Goal: Find specific page/section: Find specific page/section

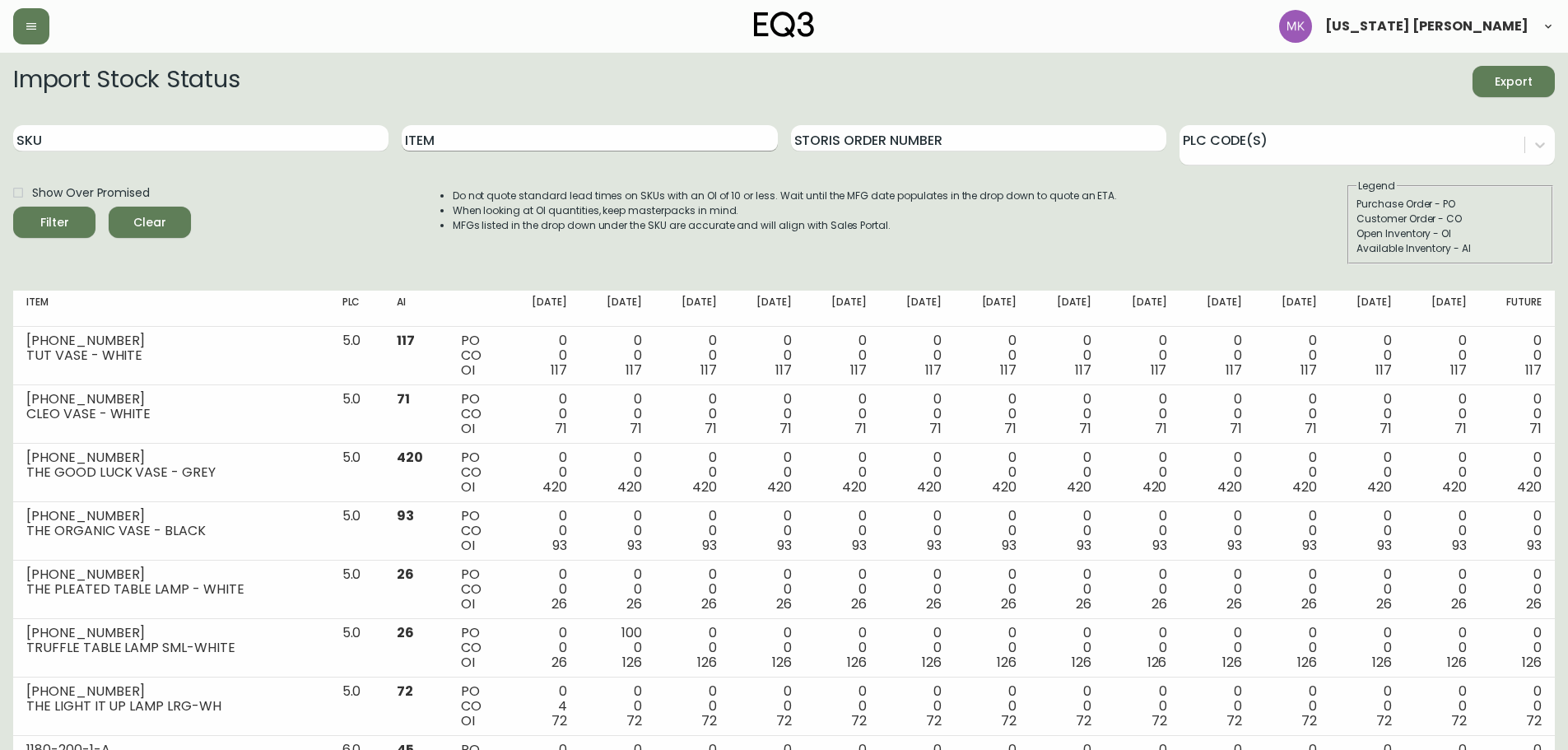
click at [430, 131] on input "Item" at bounding box center [590, 138] width 375 height 26
click at [13, 207] on button "Filter" at bounding box center [54, 222] width 82 height 31
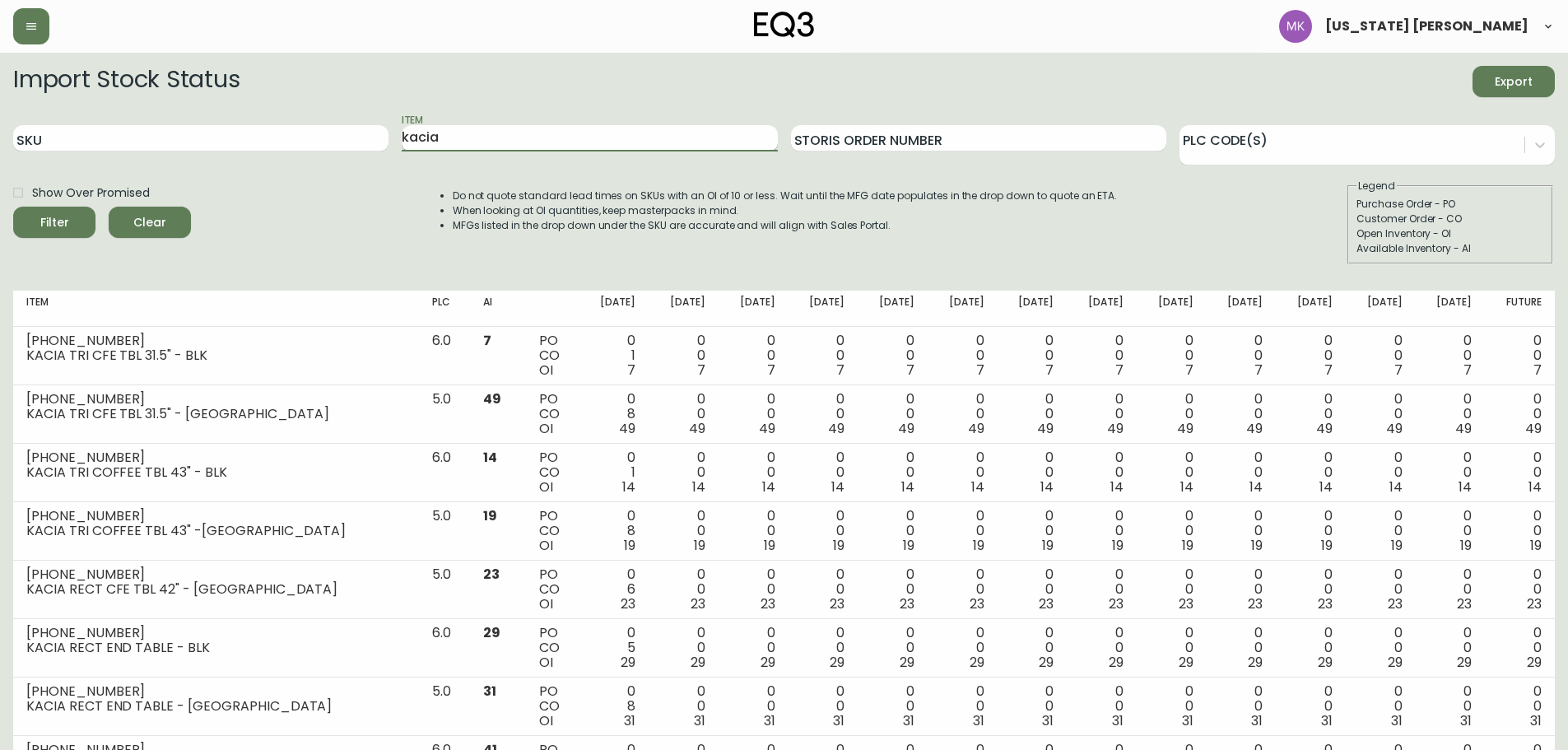
click at [540, 136] on input "kacia" at bounding box center [590, 138] width 375 height 26
click at [13, 207] on button "Filter" at bounding box center [54, 222] width 82 height 31
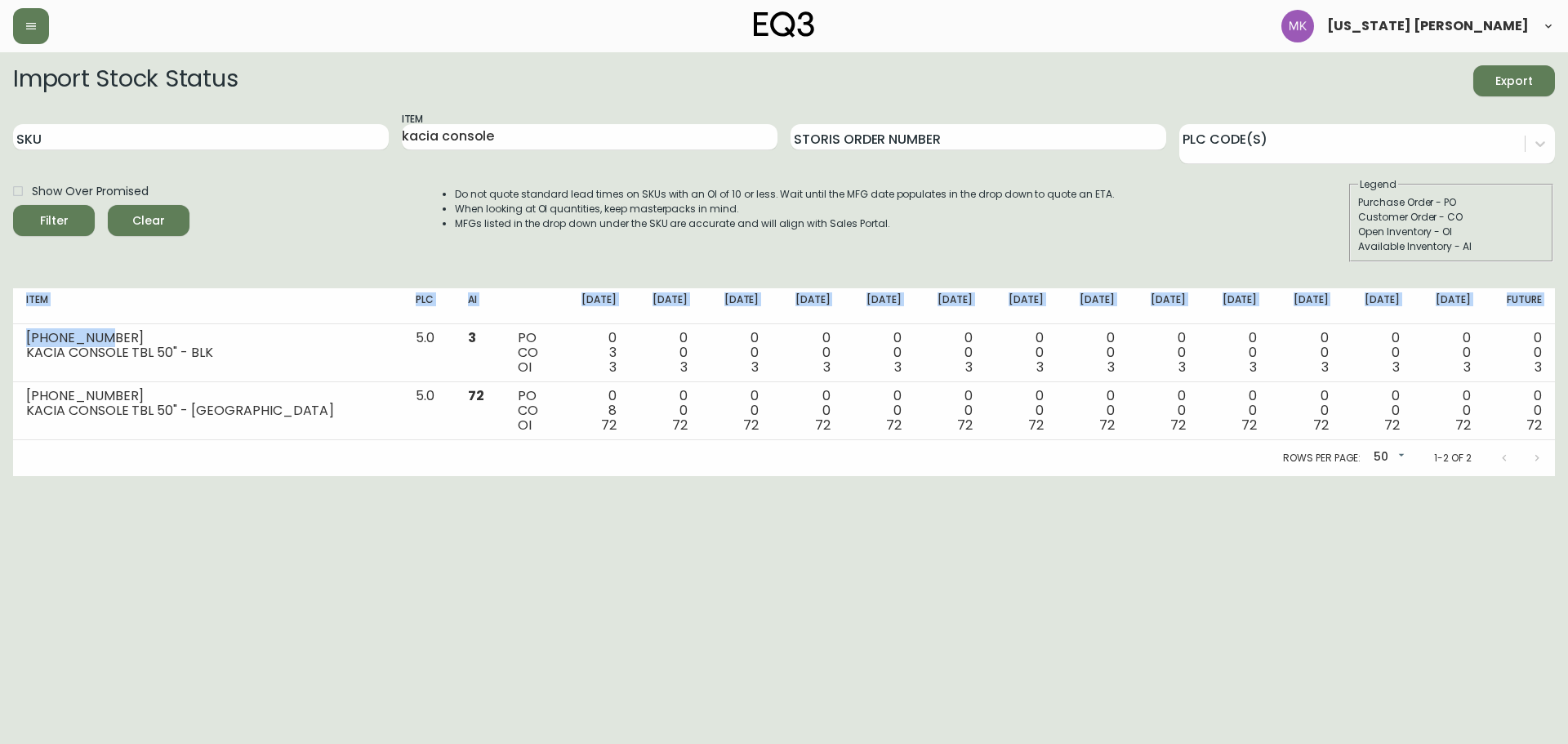
drag, startPoint x: 98, startPoint y: 336, endPoint x: -8, endPoint y: 338, distance: 106.0
click at [0, 338] on html "[US_STATE] [PERSON_NAME] Import Stock Status Export SKU Item kacia console Stor…" at bounding box center [784, 238] width 1568 height 476
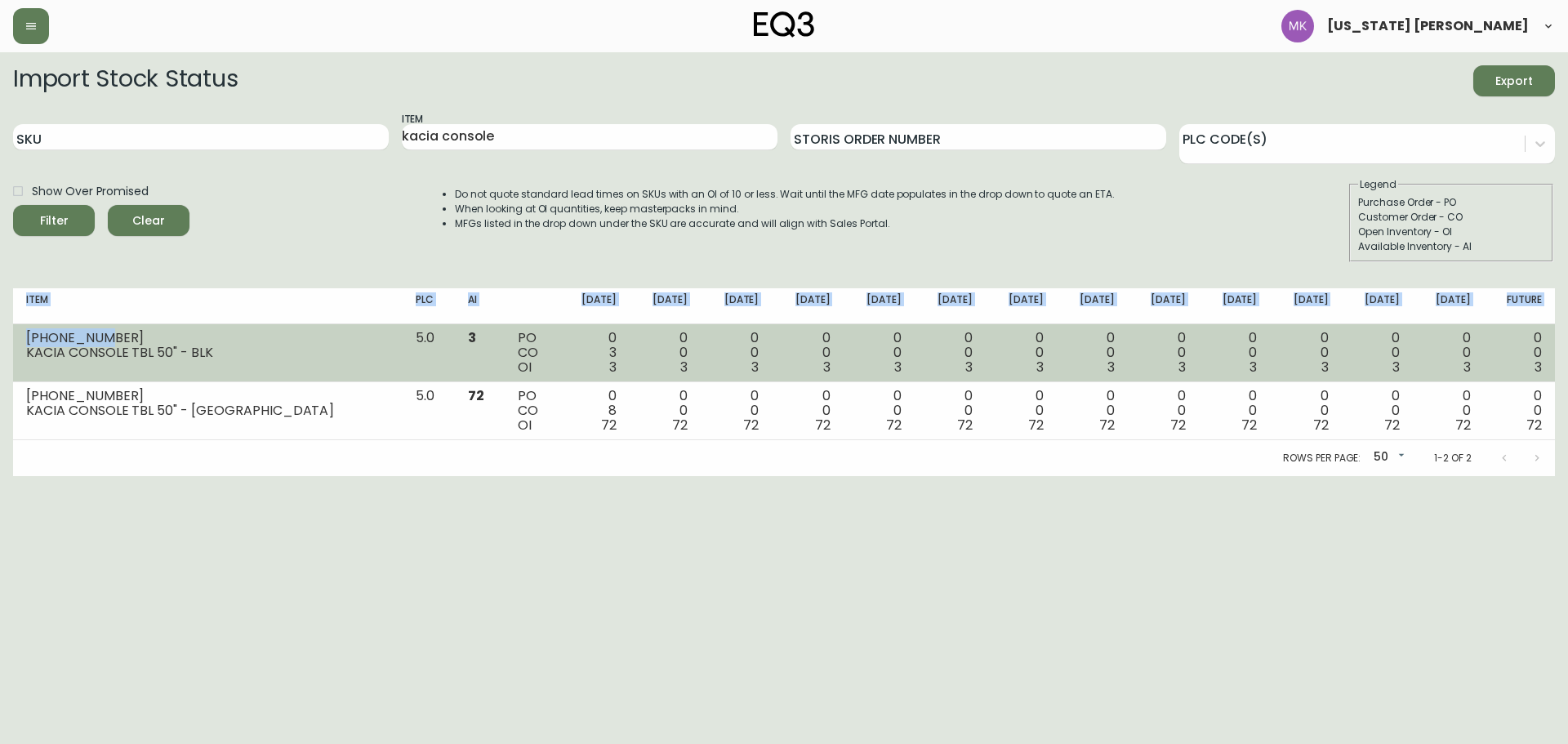
click at [149, 338] on div "[PHONE_NUMBER]" at bounding box center [208, 338] width 364 height 15
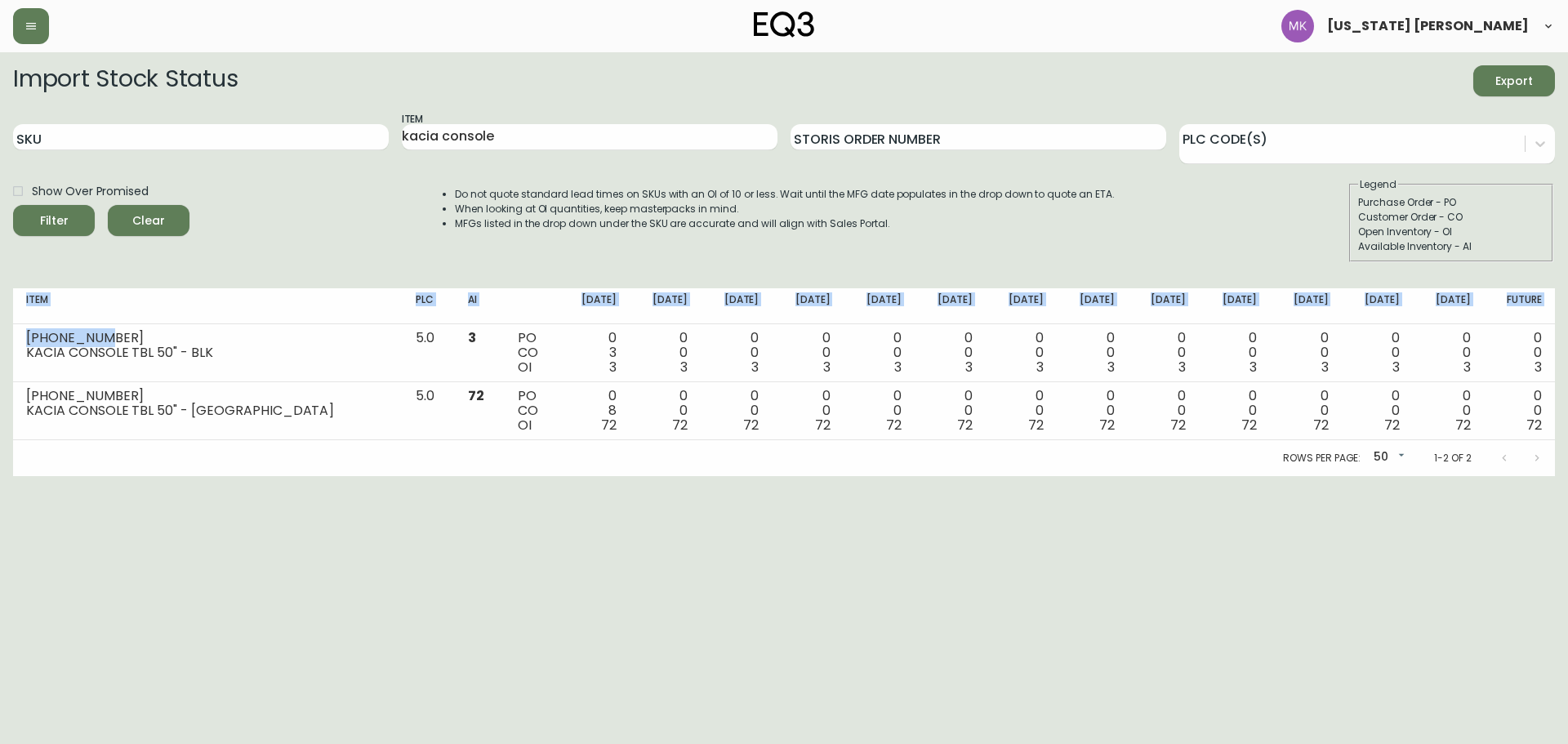
drag, startPoint x: 102, startPoint y: 338, endPoint x: 12, endPoint y: 340, distance: 90.0
click at [12, 340] on main "Import Stock Status Export SKU Item kacia console Storis Order Number PLC Code(…" at bounding box center [784, 264] width 1568 height 424
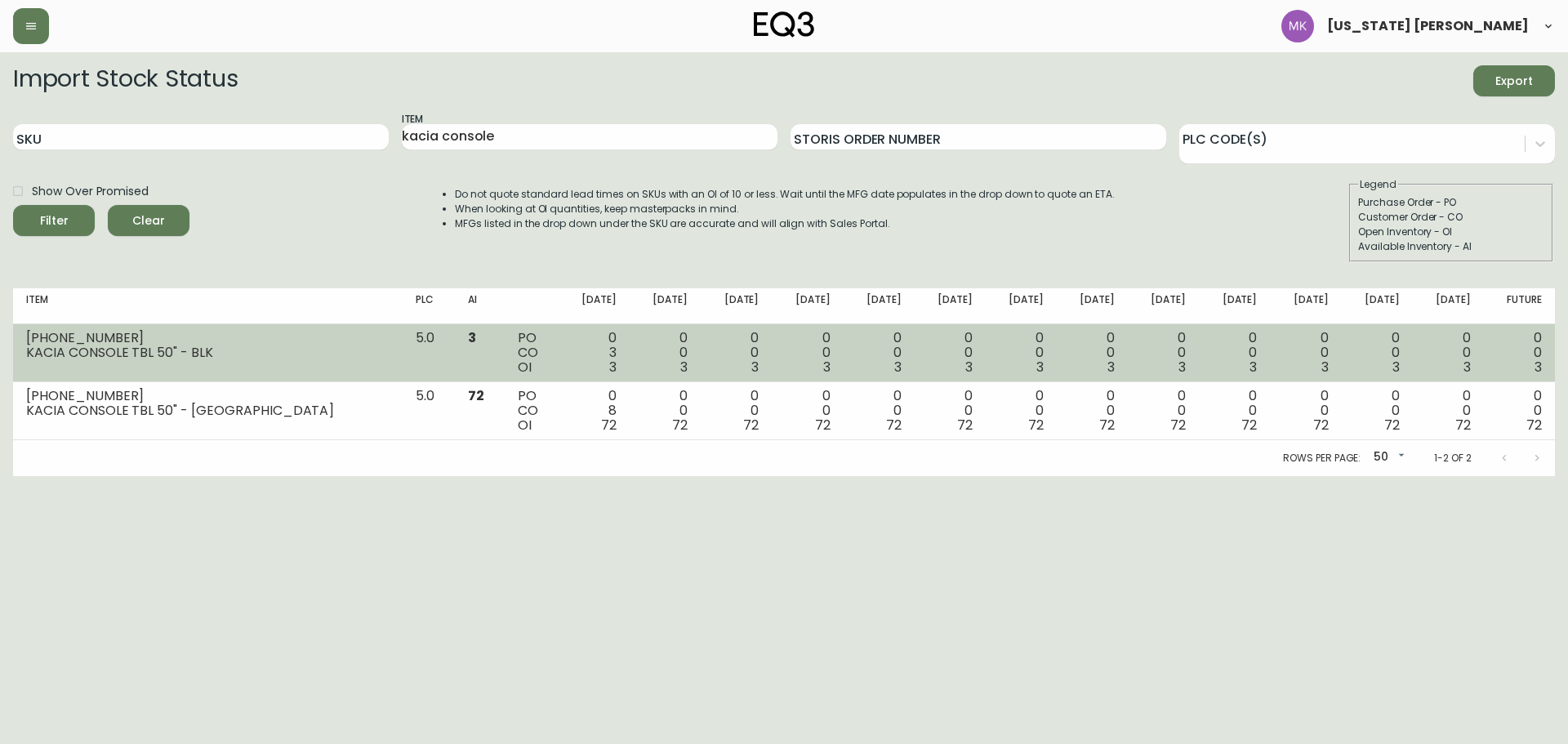
click at [74, 349] on div "KACIA CONSOLE TBL 50" - BLK" at bounding box center [208, 352] width 364 height 15
click at [127, 339] on div "[PHONE_NUMBER]" at bounding box center [208, 338] width 364 height 15
drag, startPoint x: 88, startPoint y: 336, endPoint x: 28, endPoint y: 336, distance: 60.0
click at [28, 336] on div "[PHONE_NUMBER]" at bounding box center [208, 338] width 364 height 15
copy div "[PHONE_NUMBER]"
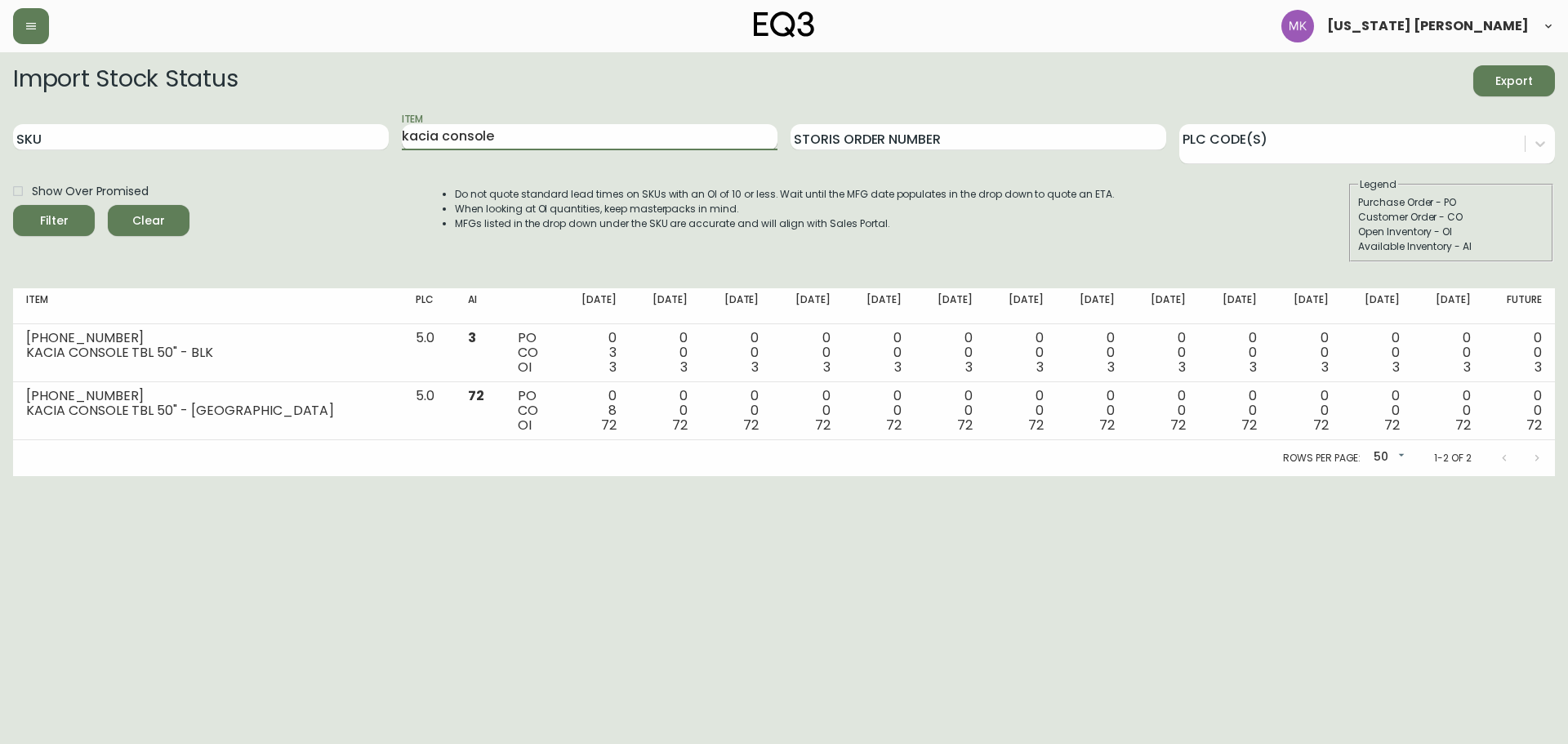
drag, startPoint x: 510, startPoint y: 138, endPoint x: 455, endPoint y: 137, distance: 55.0
click at [455, 137] on input "kacia console" at bounding box center [589, 137] width 376 height 26
click at [13, 205] on button "Filter" at bounding box center [53, 220] width 82 height 31
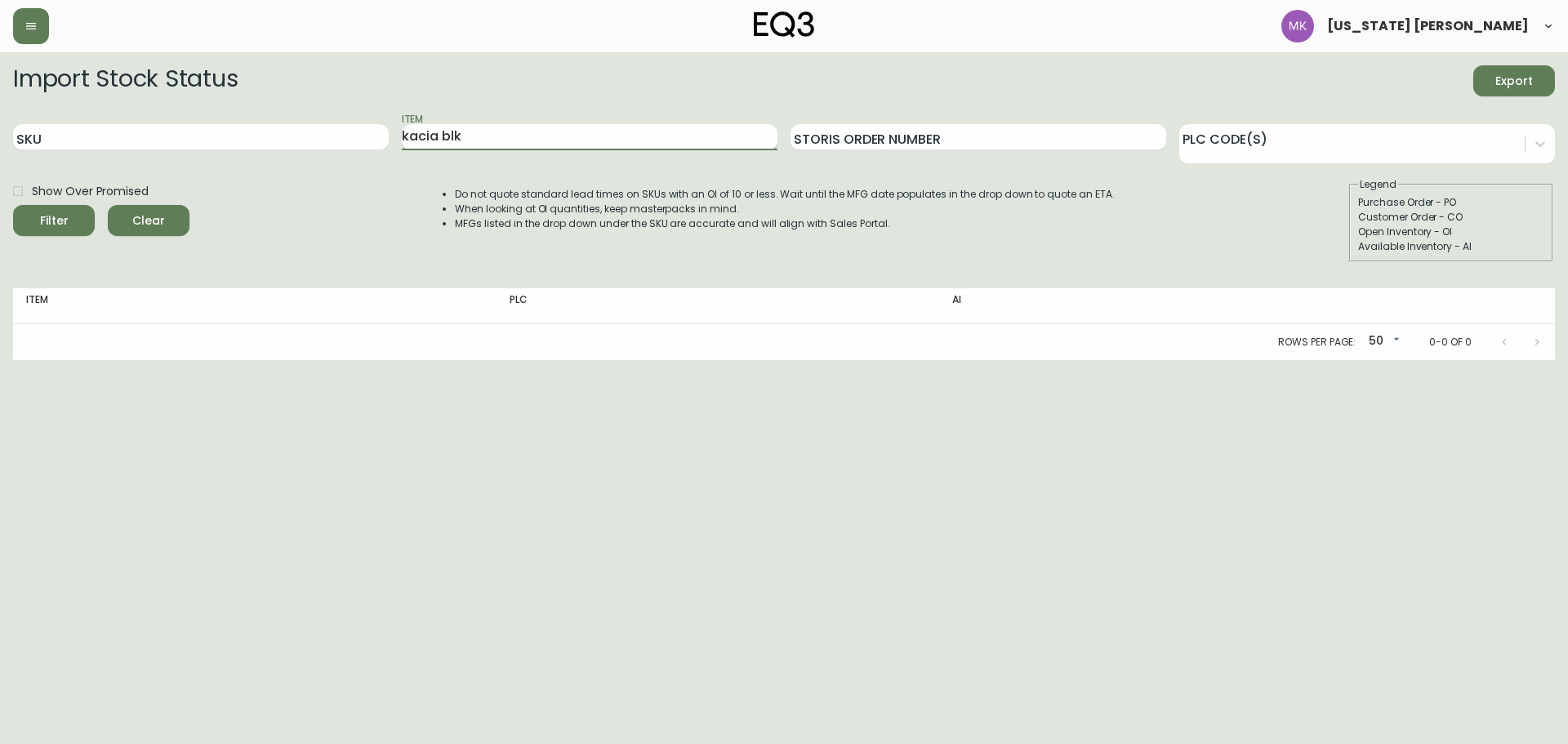
click at [13, 205] on button "Filter" at bounding box center [53, 220] width 82 height 31
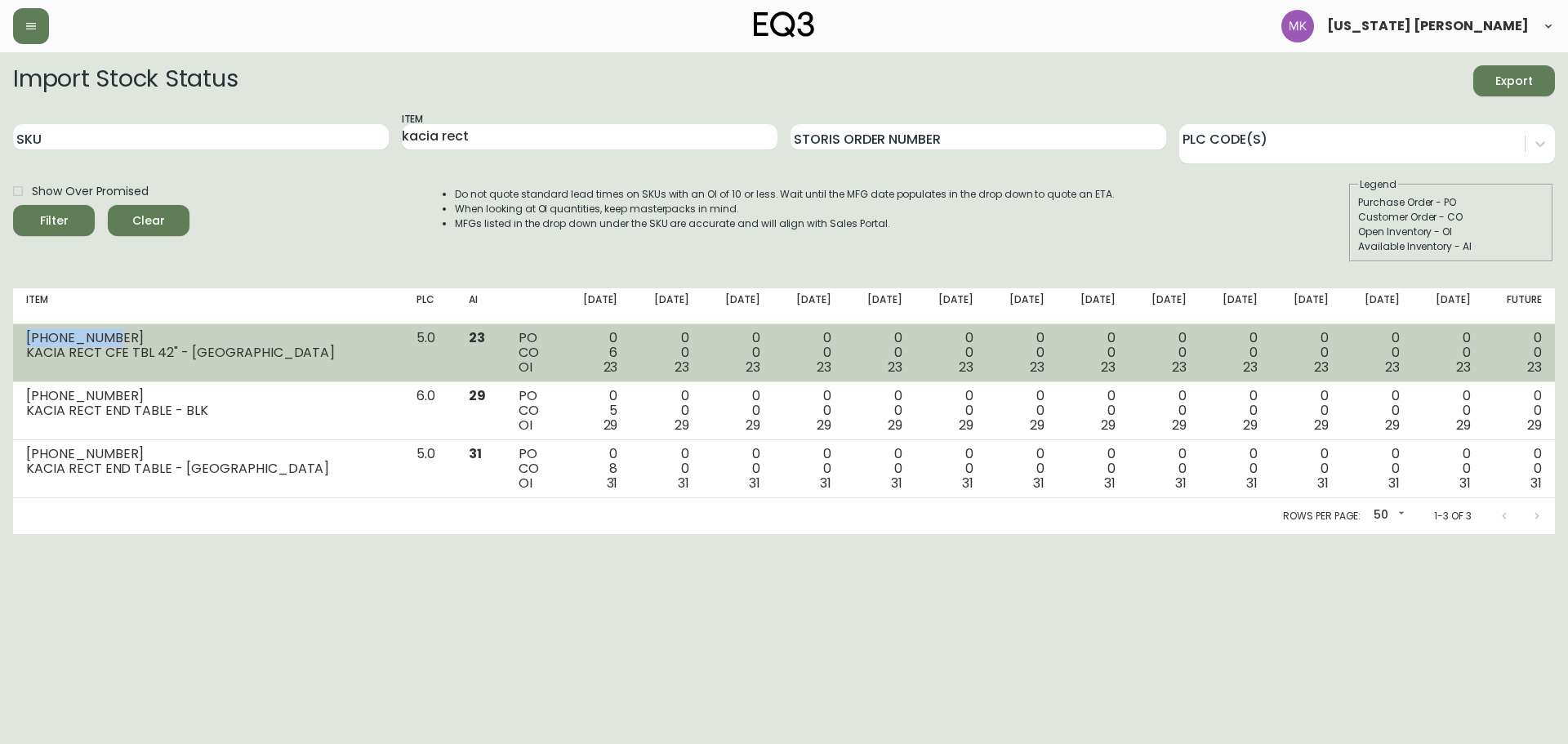
drag, startPoint x: 125, startPoint y: 336, endPoint x: 20, endPoint y: 329, distance: 105.2
click at [20, 329] on td "[PHONE_NUMBER] KACIA RECT CFE TBL 42" - [GEOGRAPHIC_DATA]" at bounding box center [208, 352] width 390 height 58
copy div "[PHONE_NUMBER]"
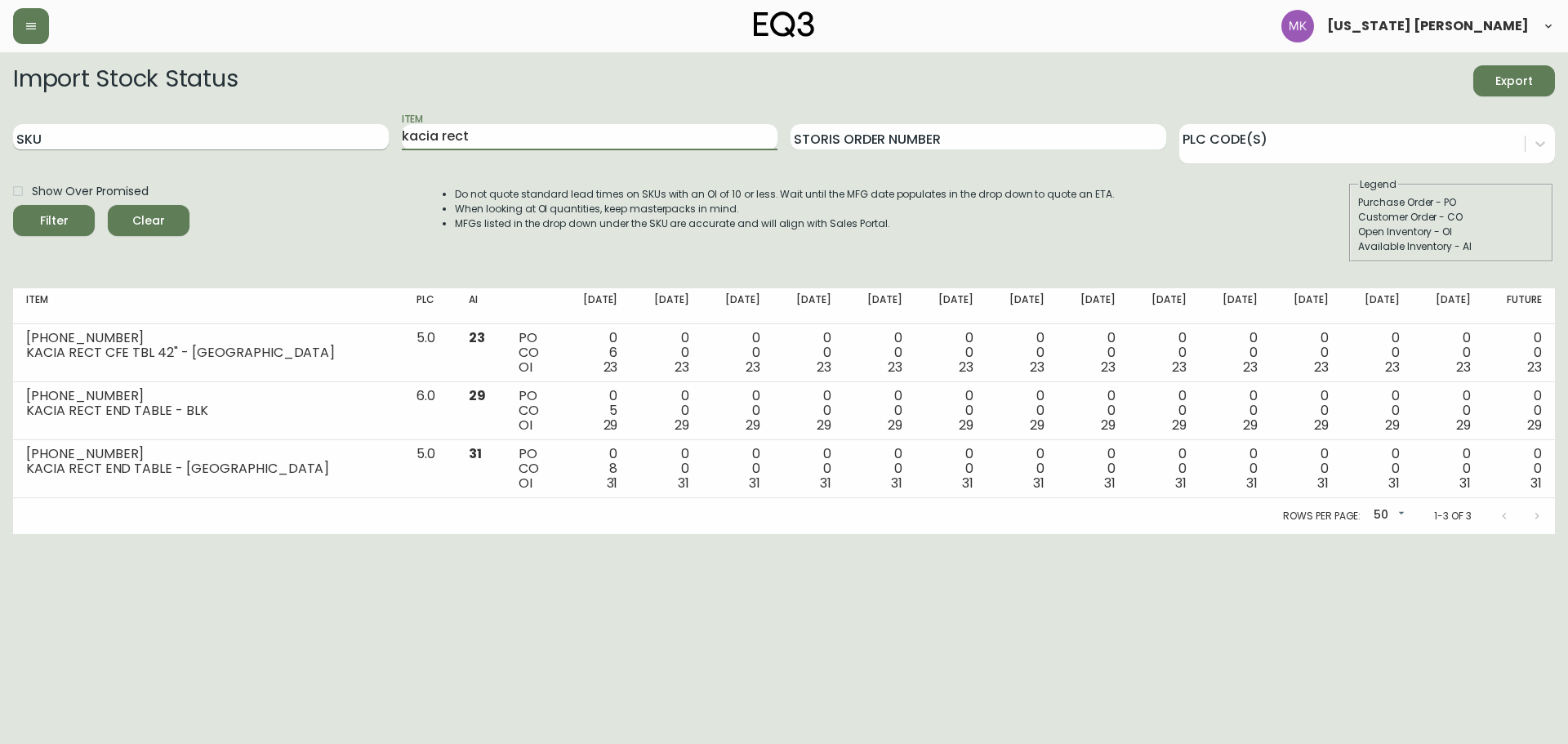
drag, startPoint x: 522, startPoint y: 138, endPoint x: 327, endPoint y: 138, distance: 195.0
click at [327, 138] on div "SKU Item kacia rect Storis Order Number PLC Code(s)" at bounding box center [784, 138] width 1542 height 53
click at [13, 205] on button "Filter" at bounding box center [53, 220] width 82 height 31
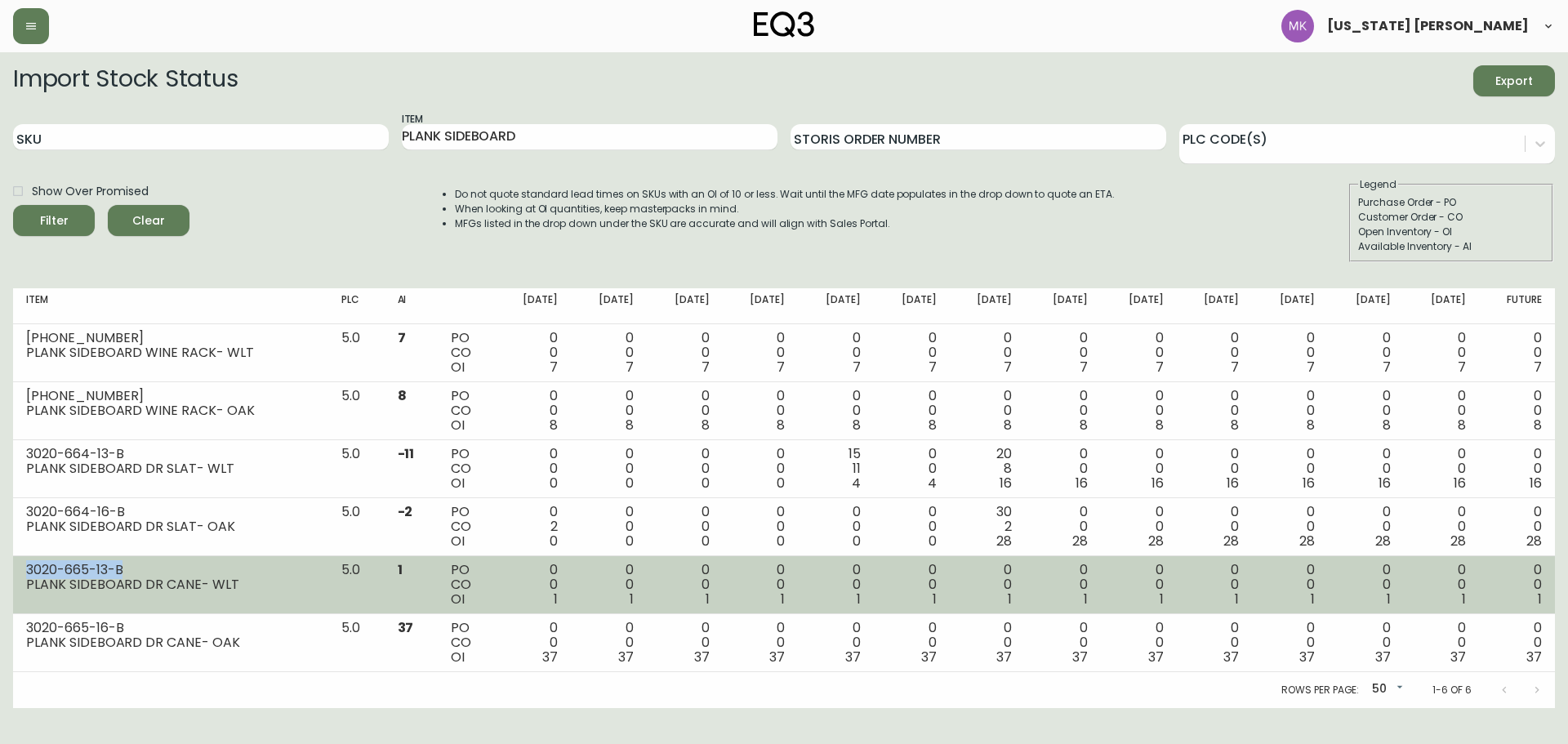
drag, startPoint x: 132, startPoint y: 571, endPoint x: 25, endPoint y: 574, distance: 107.0
click at [25, 574] on td "3020-665-13-B PLANK SIDEBOARD DR CANE- WLT" at bounding box center [171, 585] width 315 height 58
copy div "3020-665-13-B"
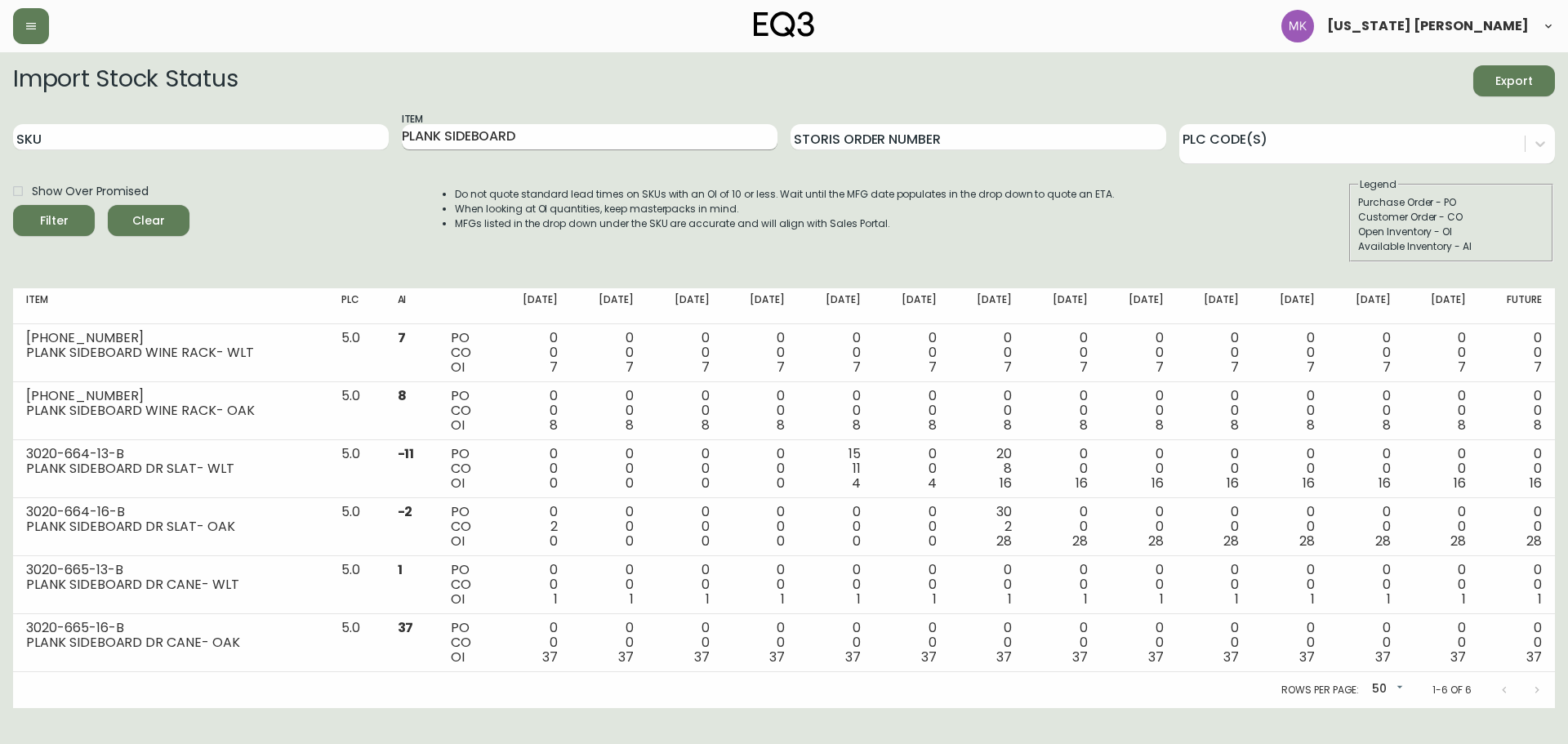
click at [561, 145] on input "PLANK SIDEBOARD" at bounding box center [589, 137] width 376 height 26
drag, startPoint x: 501, startPoint y: 137, endPoint x: 446, endPoint y: 134, distance: 55.1
click at [446, 134] on input "PLANK SIDEBOARD" at bounding box center [589, 137] width 376 height 26
click at [13, 205] on button "Filter" at bounding box center [53, 220] width 82 height 31
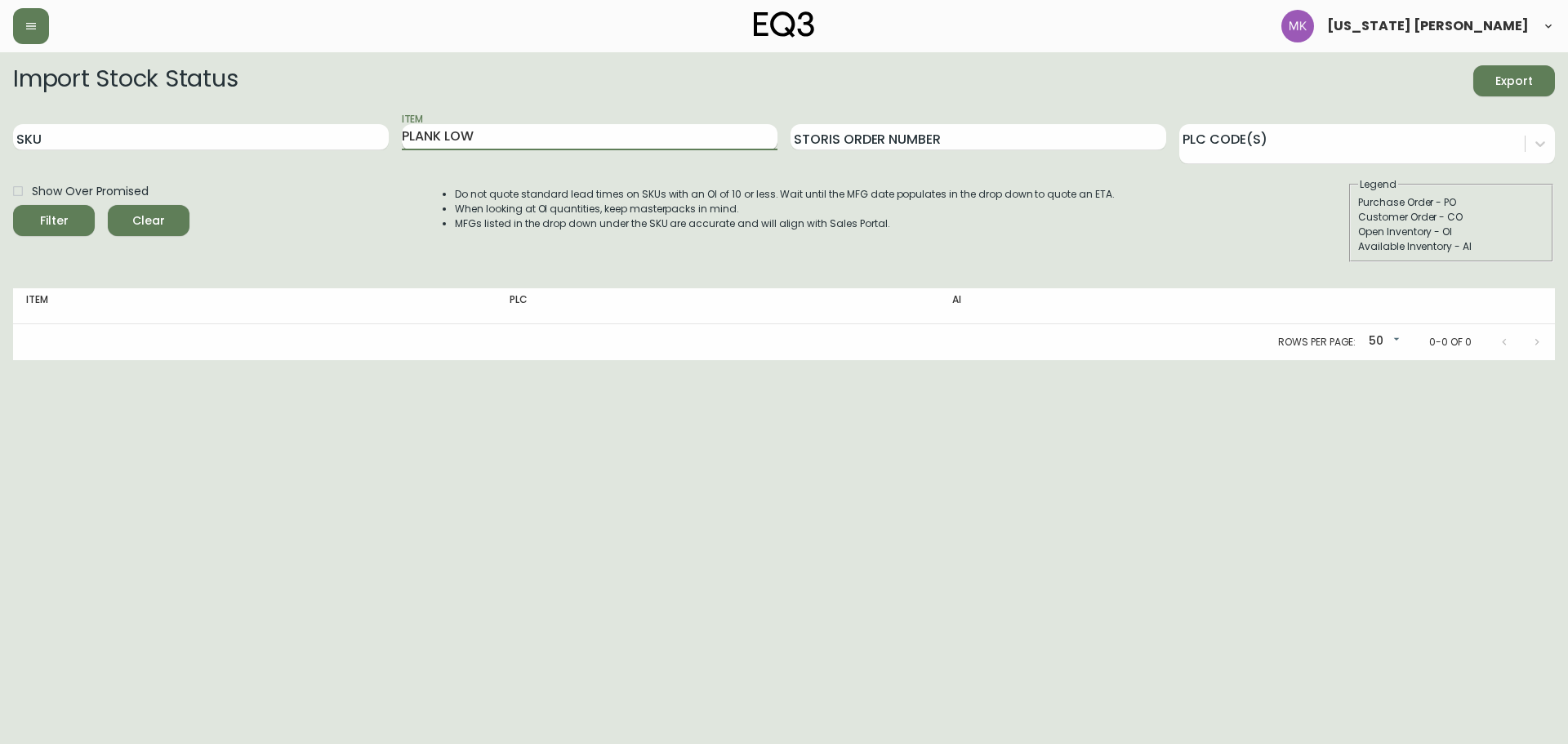
click at [13, 205] on button "Filter" at bounding box center [53, 220] width 82 height 31
type input "PLANK"
click at [13, 205] on button "Filter" at bounding box center [53, 220] width 82 height 31
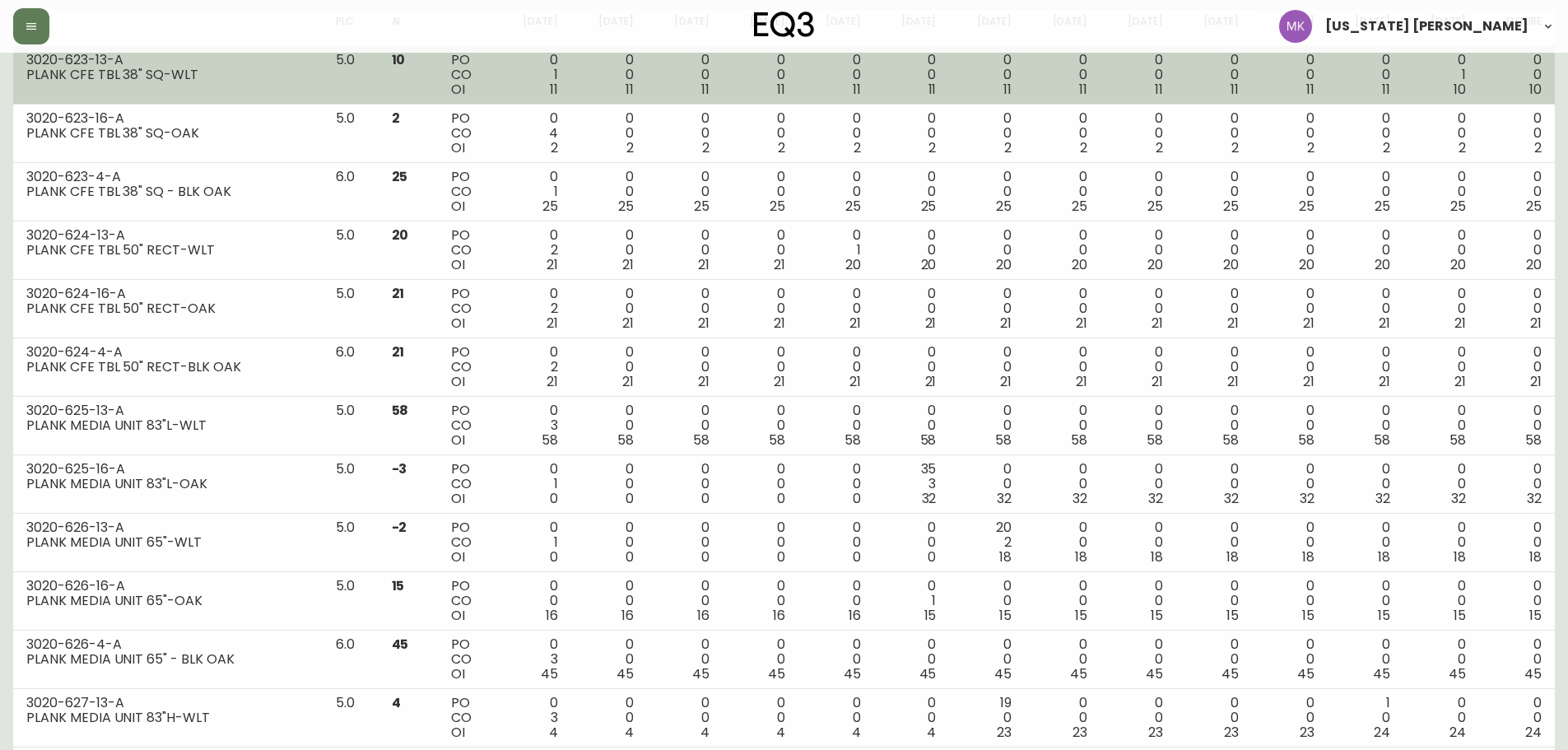
scroll to position [438, 0]
